Goal: Find specific page/section

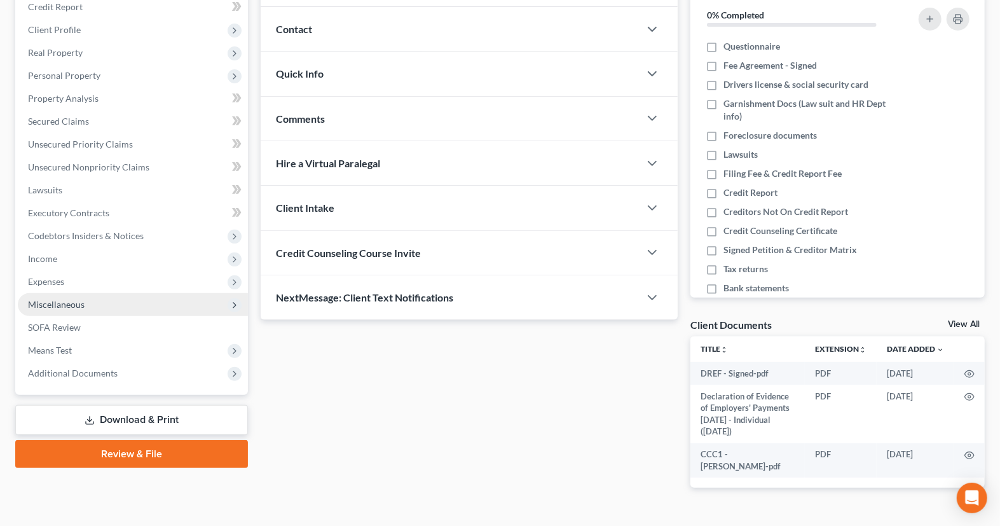
scroll to position [178, 0]
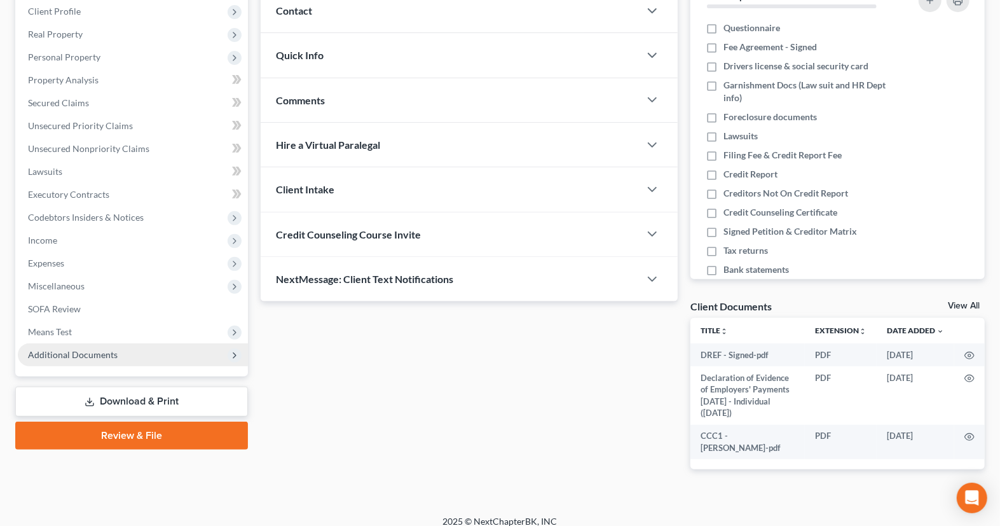
click at [148, 362] on span "Additional Documents" at bounding box center [133, 354] width 230 height 23
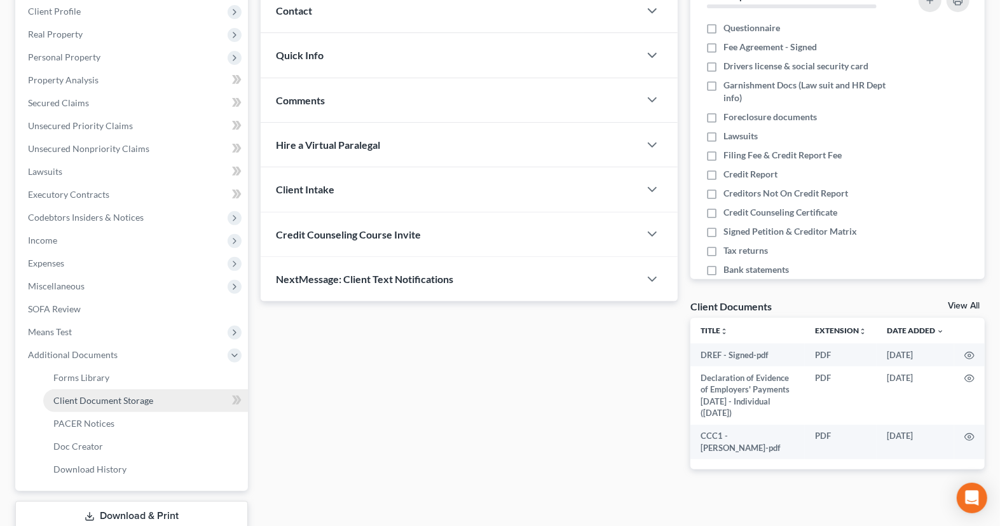
click at [142, 404] on span "Client Document Storage" at bounding box center [103, 400] width 100 height 11
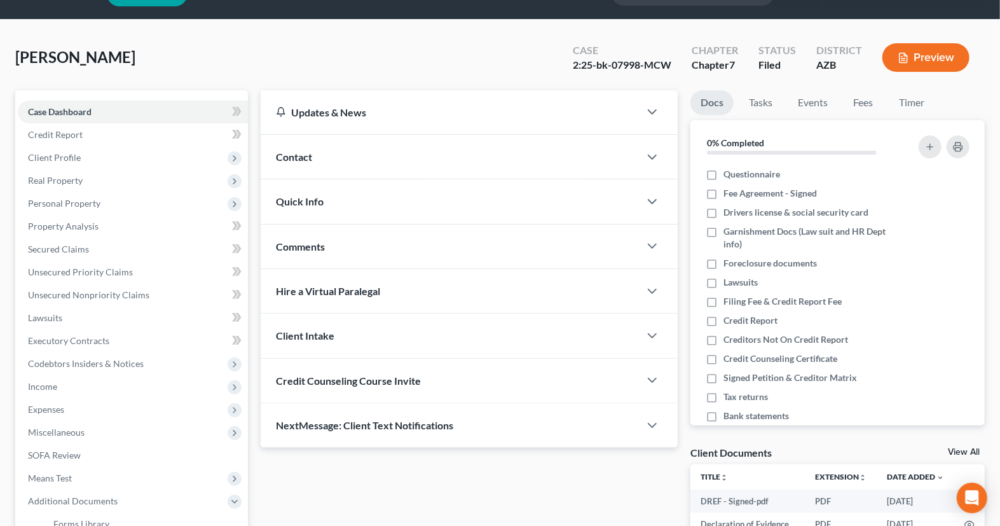
select select "14"
select select "18"
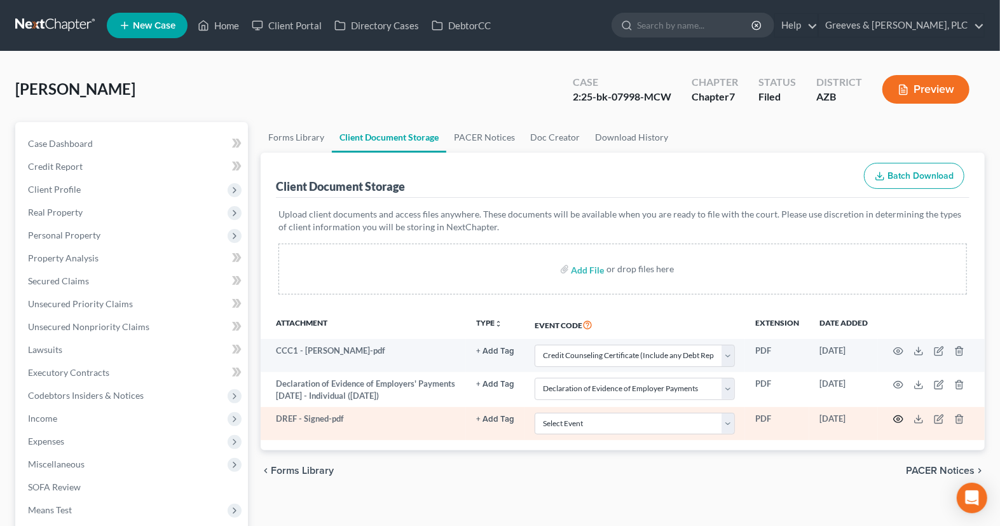
click at [896, 418] on icon "button" at bounding box center [898, 419] width 10 height 10
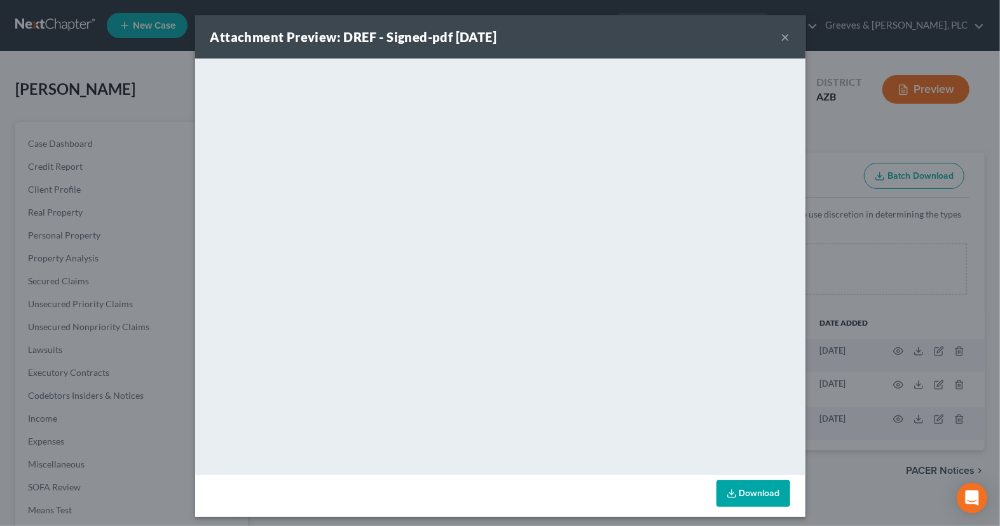
scroll to position [5, 0]
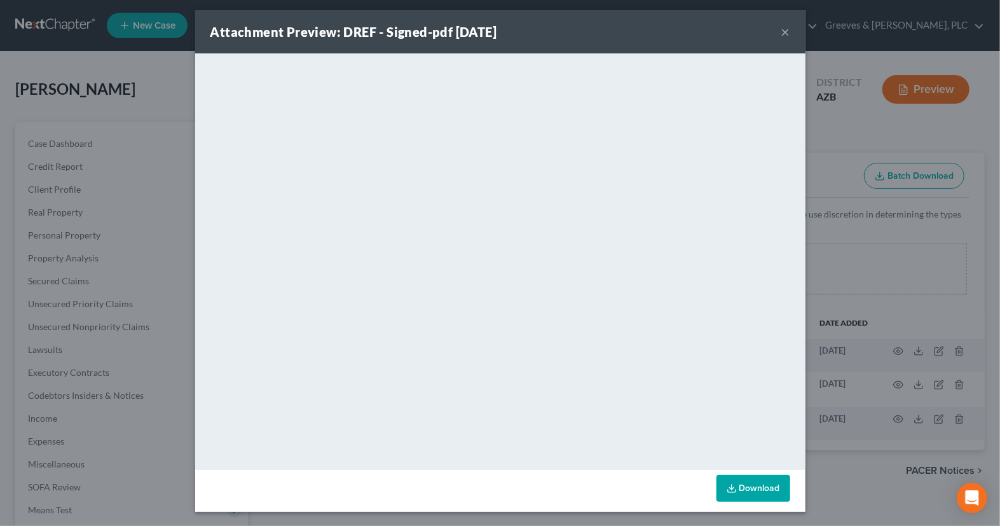
click at [786, 32] on button "×" at bounding box center [785, 31] width 9 height 15
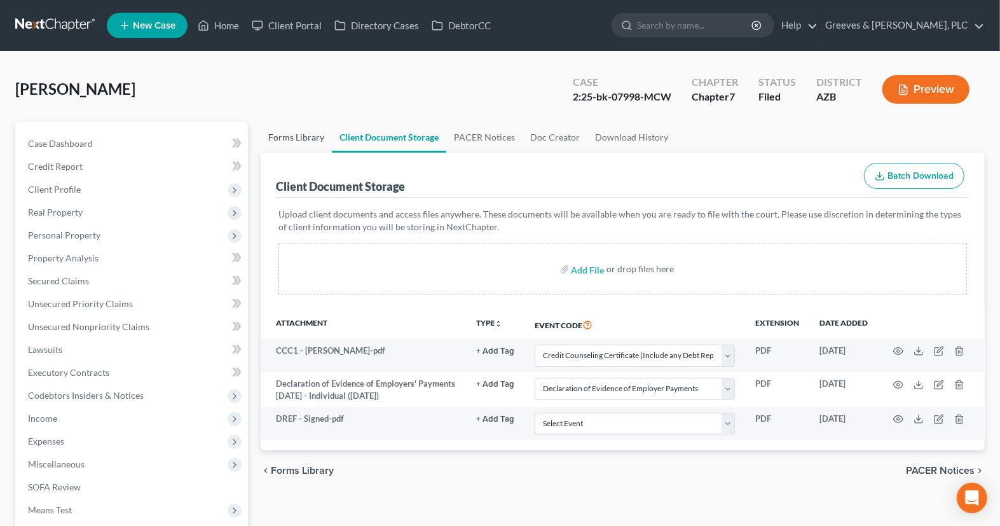
click at [280, 135] on link "Forms Library" at bounding box center [296, 137] width 71 height 31
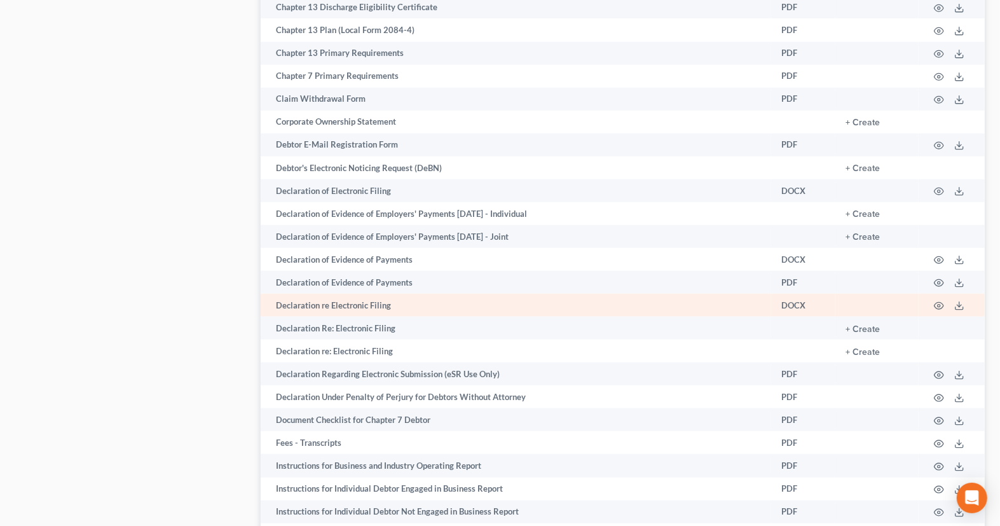
scroll to position [776, 0]
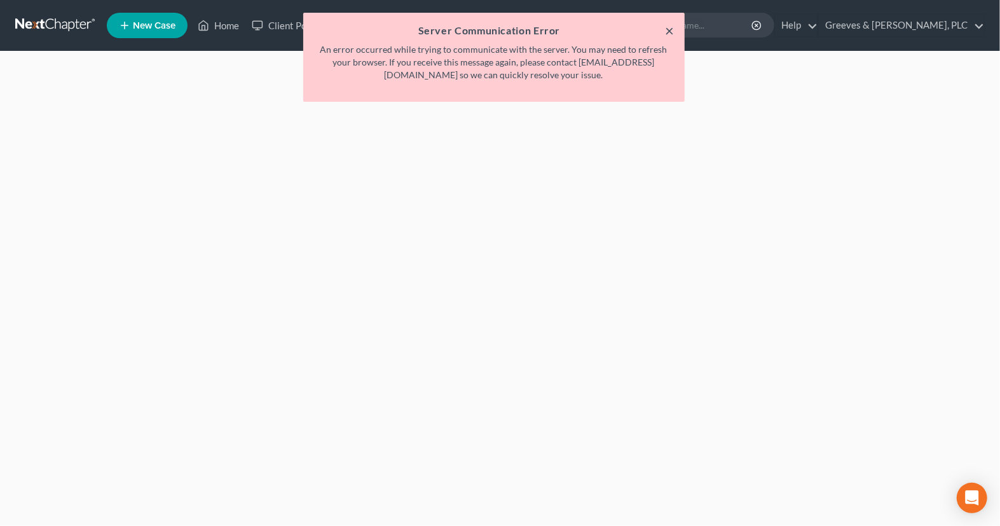
click at [667, 31] on button "×" at bounding box center [669, 30] width 9 height 15
